Goal: Transaction & Acquisition: Purchase product/service

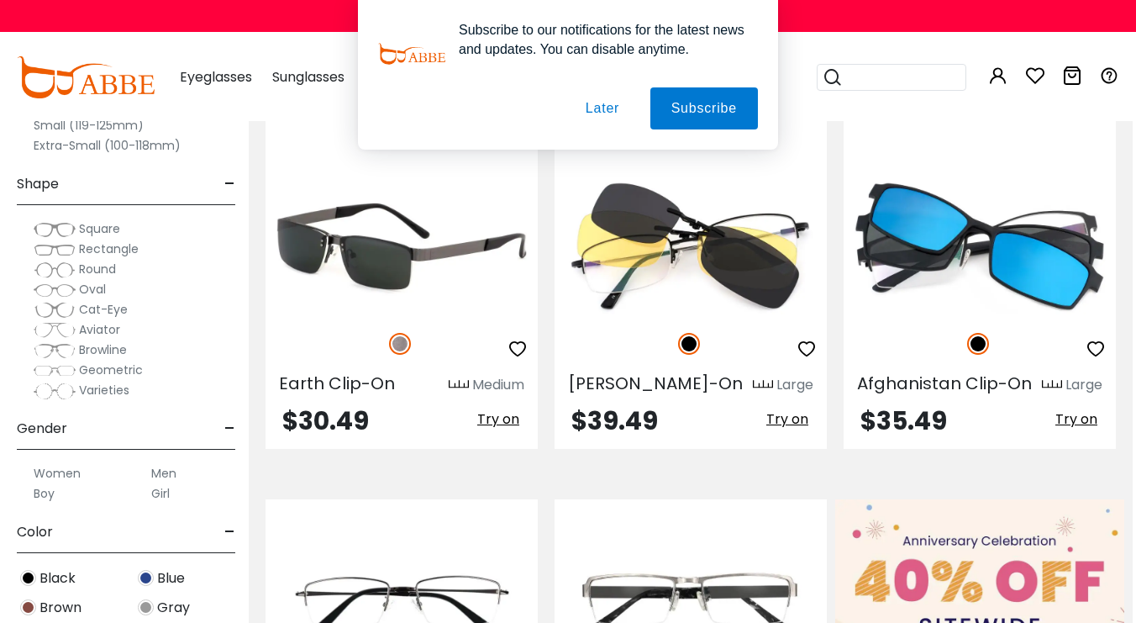
scroll to position [323, 3]
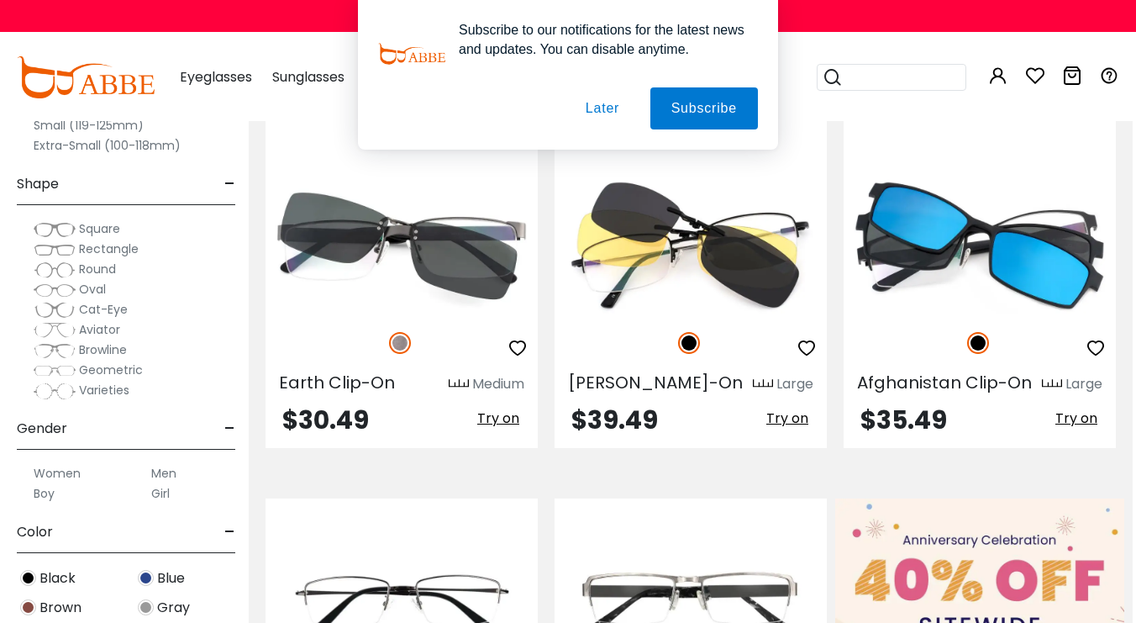
click at [603, 99] on button "Later" at bounding box center [603, 108] width 76 height 42
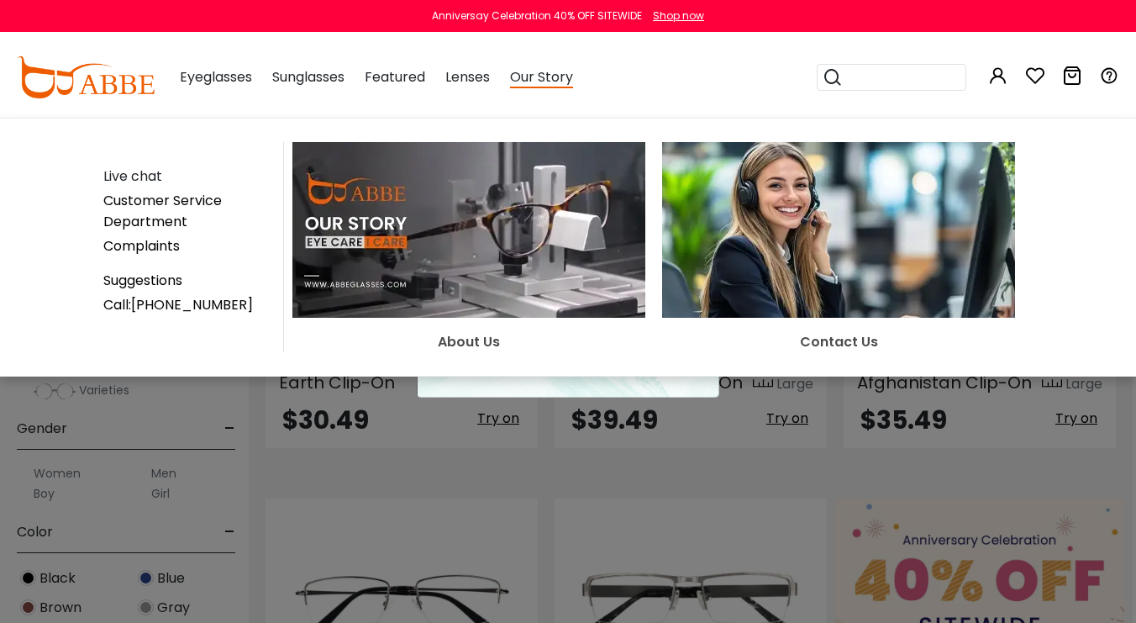
click at [496, 266] on img at bounding box center [468, 230] width 353 height 176
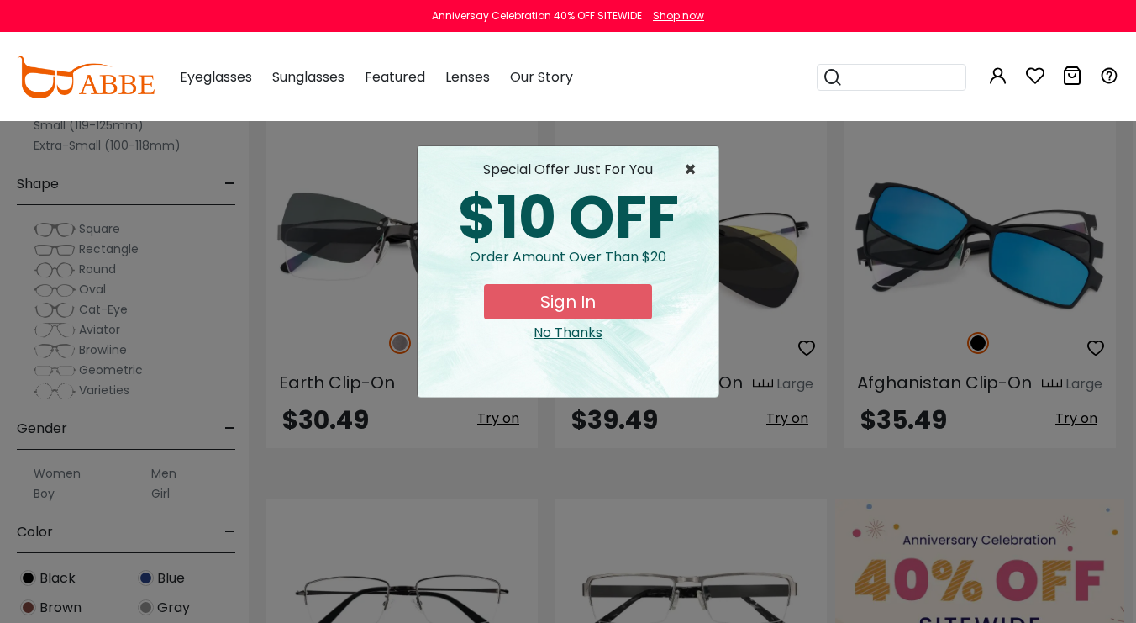
click at [693, 171] on span "×" at bounding box center [694, 170] width 21 height 20
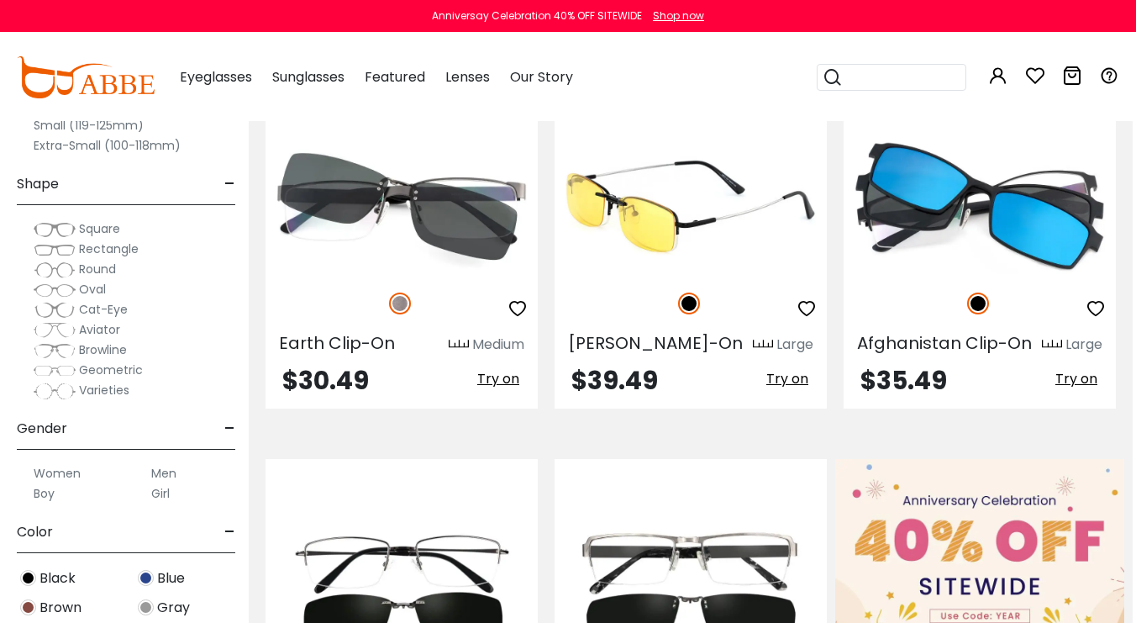
scroll to position [383, 4]
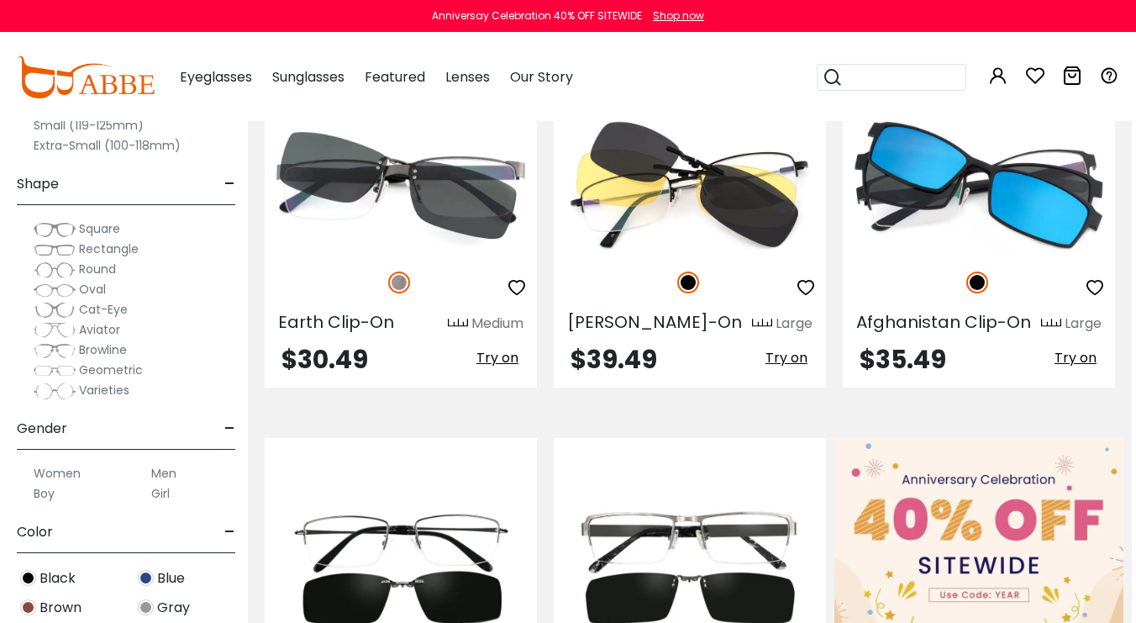
click at [60, 469] on label "Women" at bounding box center [57, 473] width 47 height 20
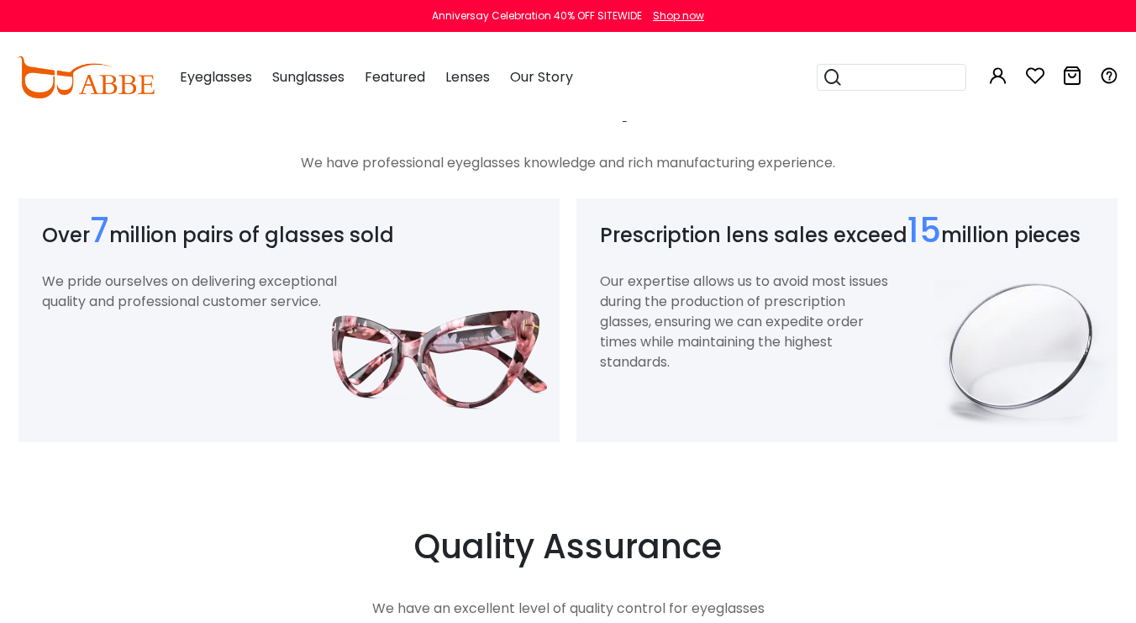
scroll to position [1201, 0]
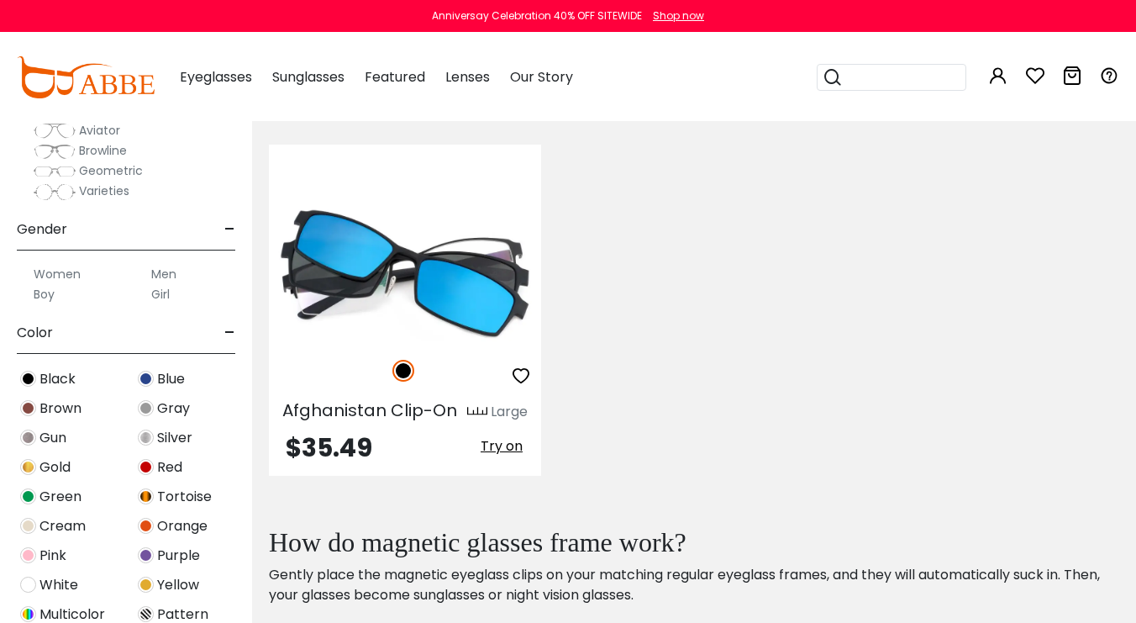
scroll to position [281, 0]
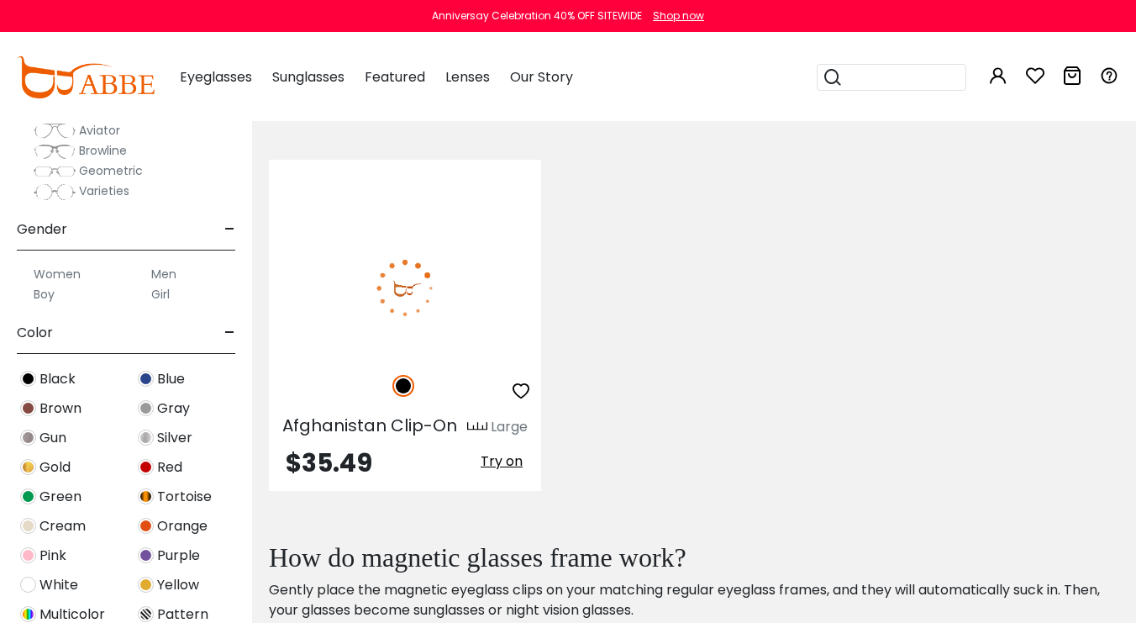
click at [451, 345] on img at bounding box center [405, 288] width 272 height 136
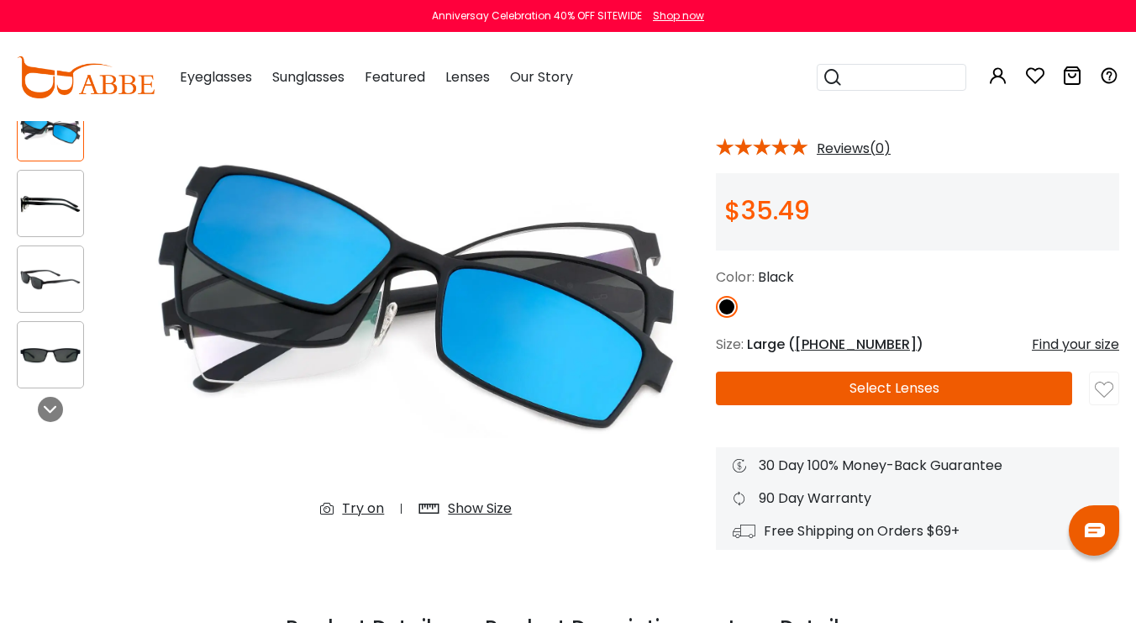
scroll to position [133, 0]
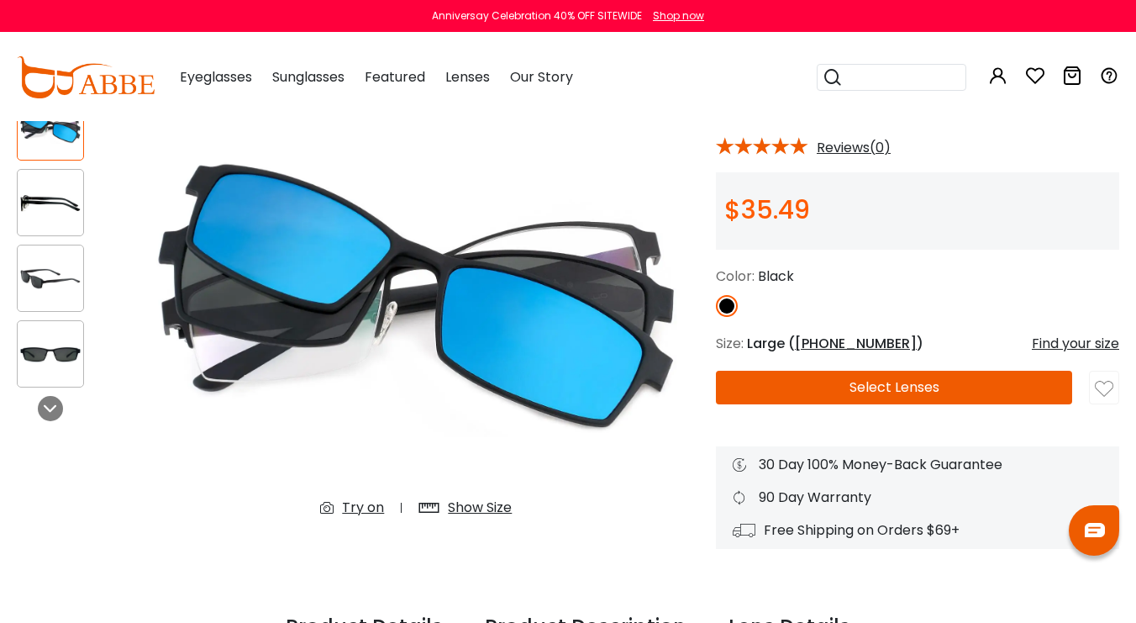
click at [45, 219] on img at bounding box center [51, 203] width 66 height 33
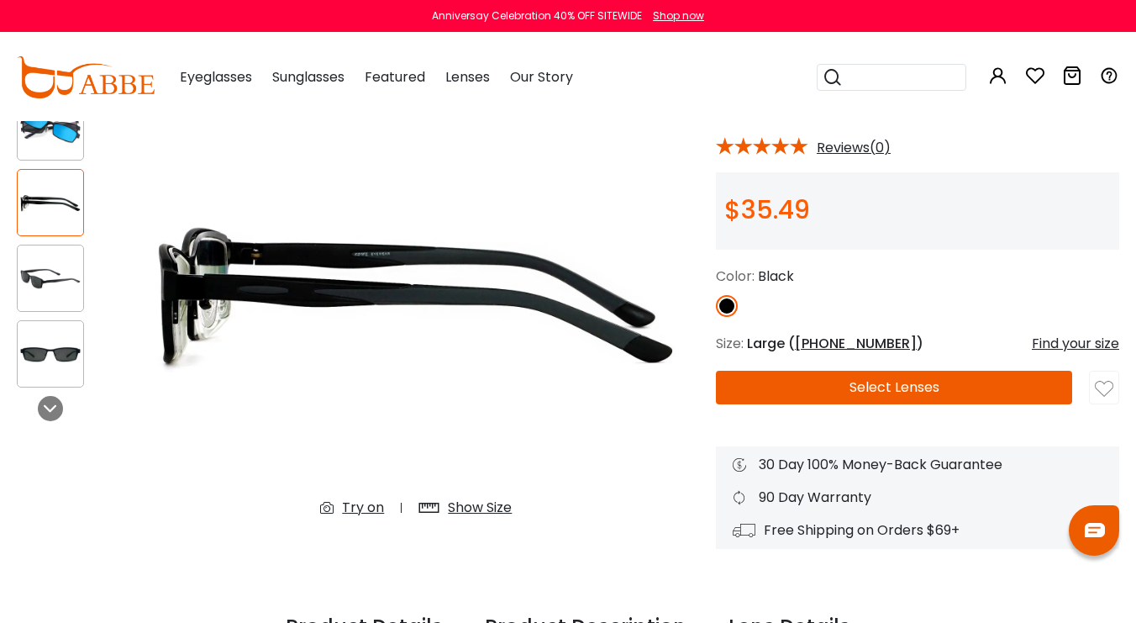
click at [43, 295] on img at bounding box center [51, 278] width 66 height 33
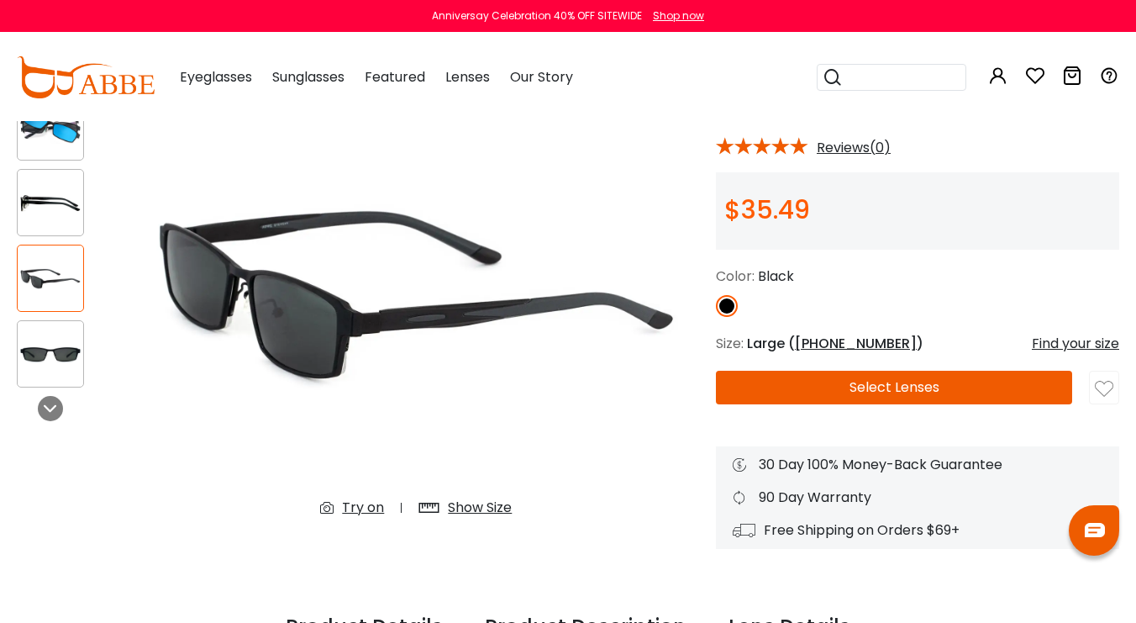
click at [58, 371] on img at bounding box center [51, 354] width 66 height 33
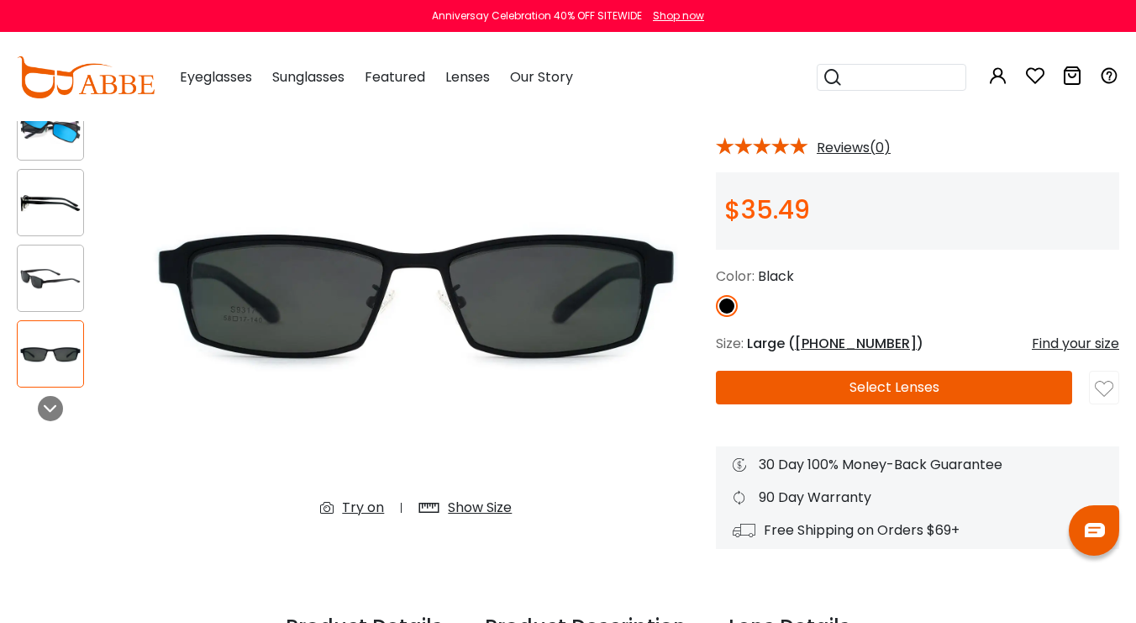
click at [477, 518] on div "Show Size" at bounding box center [480, 508] width 64 height 20
